Goal: Task Accomplishment & Management: Use online tool/utility

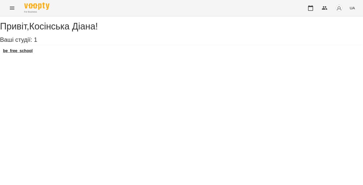
click at [22, 53] on h3 "be_free_school" at bounding box center [17, 51] width 29 height 5
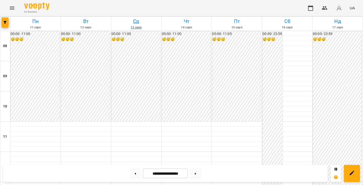
scroll to position [230, 0]
click at [136, 175] on button at bounding box center [134, 173] width 11 height 11
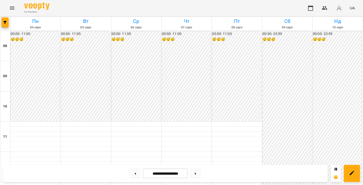
scroll to position [242, 0]
click at [194, 174] on button at bounding box center [195, 173] width 11 height 11
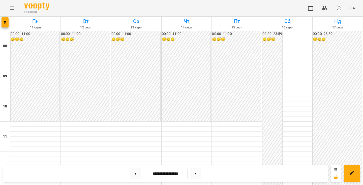
scroll to position [191, 0]
click at [193, 174] on button at bounding box center [195, 173] width 11 height 11
type input "**********"
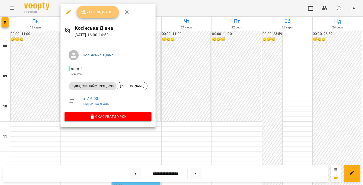
click at [90, 11] on span "Урок відбувся" at bounding box center [98, 12] width 34 height 6
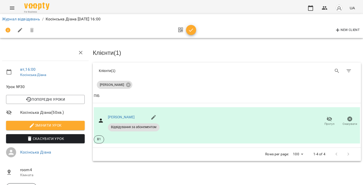
click at [190, 33] on button "button" at bounding box center [191, 30] width 10 height 10
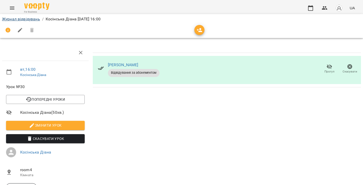
click at [24, 19] on link "Журнал відвідувань" at bounding box center [21, 19] width 38 height 5
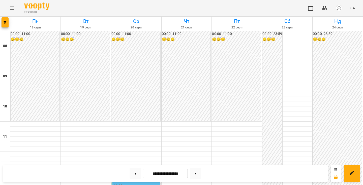
click at [12, 9] on icon "Menu" at bounding box center [12, 8] width 6 height 6
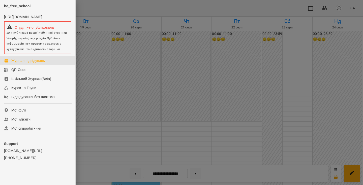
drag, startPoint x: 183, startPoint y: 77, endPoint x: 181, endPoint y: 79, distance: 2.7
click at [183, 77] on div at bounding box center [181, 92] width 363 height 185
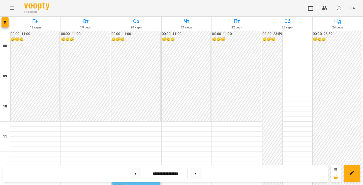
scroll to position [206, 0]
click at [9, 9] on icon "Menu" at bounding box center [12, 8] width 6 height 6
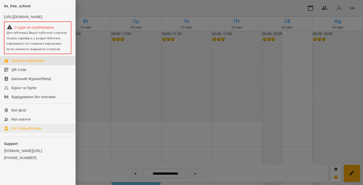
click at [27, 131] on div "Мої співробітники" at bounding box center [26, 128] width 30 height 5
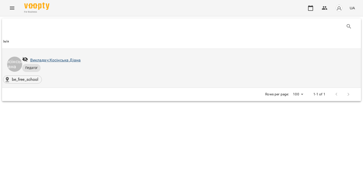
click at [49, 61] on link "Викладач: [PERSON_NAME]" at bounding box center [55, 60] width 51 height 5
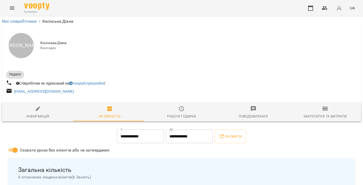
scroll to position [37, 0]
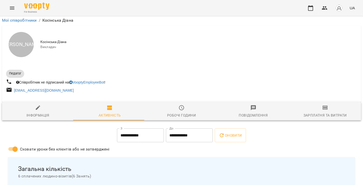
click at [319, 112] on div "Зарплатня та Витрати" at bounding box center [324, 115] width 43 height 6
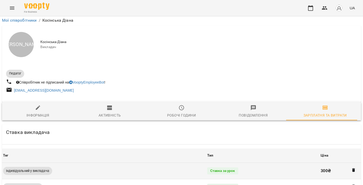
scroll to position [224, 0]
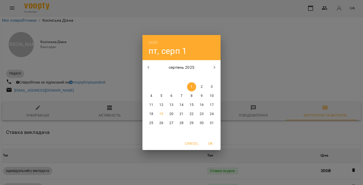
click at [189, 105] on span "15" at bounding box center [191, 104] width 9 height 5
type input "**********"
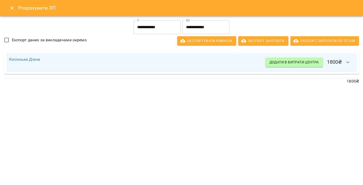
click at [351, 64] on button "button" at bounding box center [347, 62] width 12 height 12
click at [149, 29] on input "**********" at bounding box center [156, 27] width 47 height 14
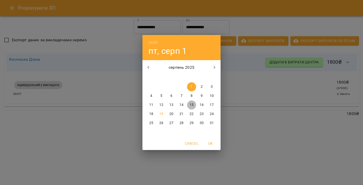
click at [190, 106] on p "15" at bounding box center [191, 104] width 4 height 5
type input "**********"
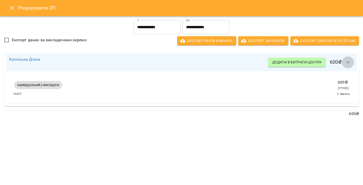
click at [344, 66] on button "button" at bounding box center [347, 62] width 12 height 12
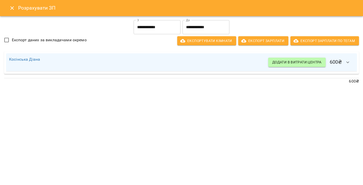
click at [345, 63] on icon "button" at bounding box center [347, 62] width 6 height 6
click at [345, 64] on icon "button" at bounding box center [347, 62] width 6 height 6
